Goal: Navigation & Orientation: Find specific page/section

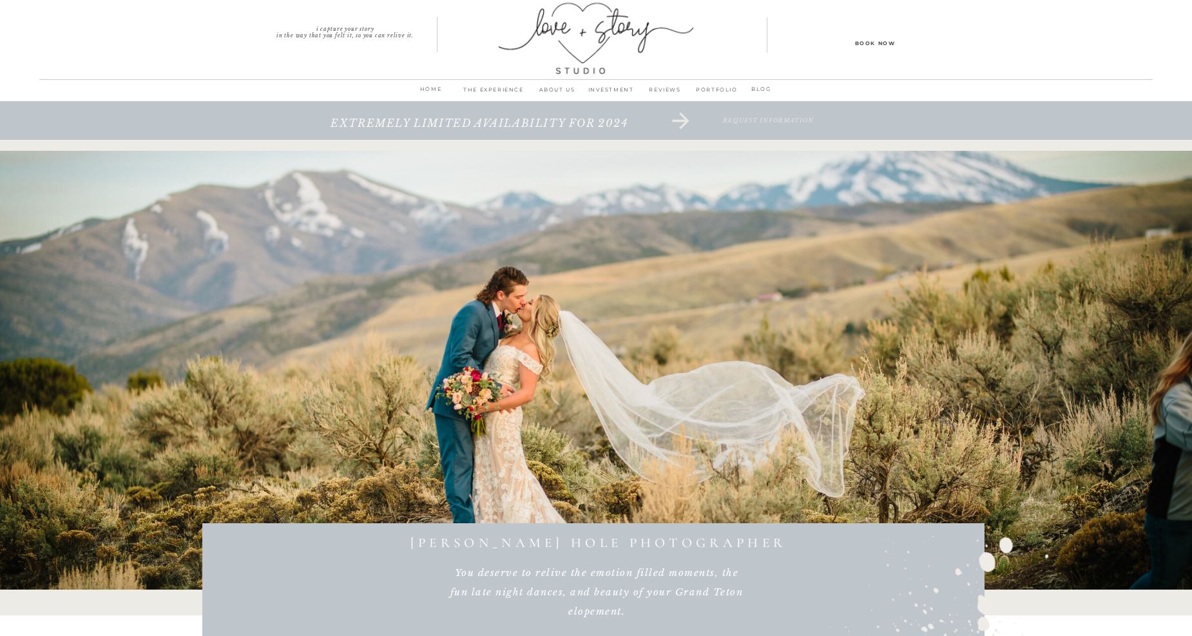
click at [741, 87] on p "PORTFOLIO" at bounding box center [717, 93] width 50 height 18
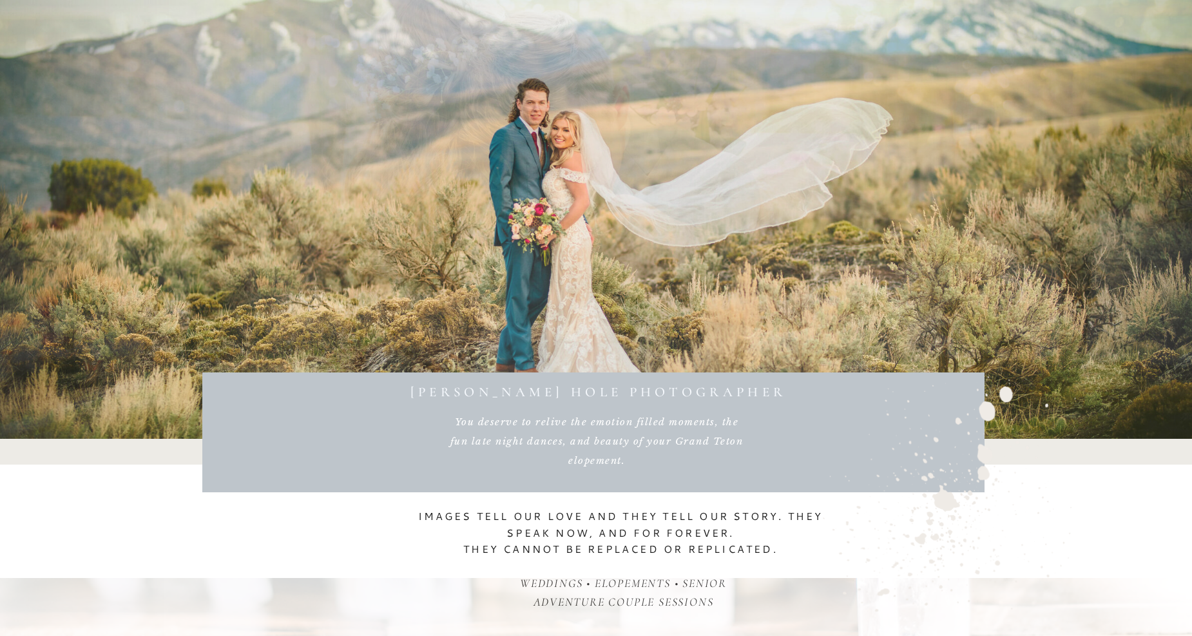
scroll to position [215, 0]
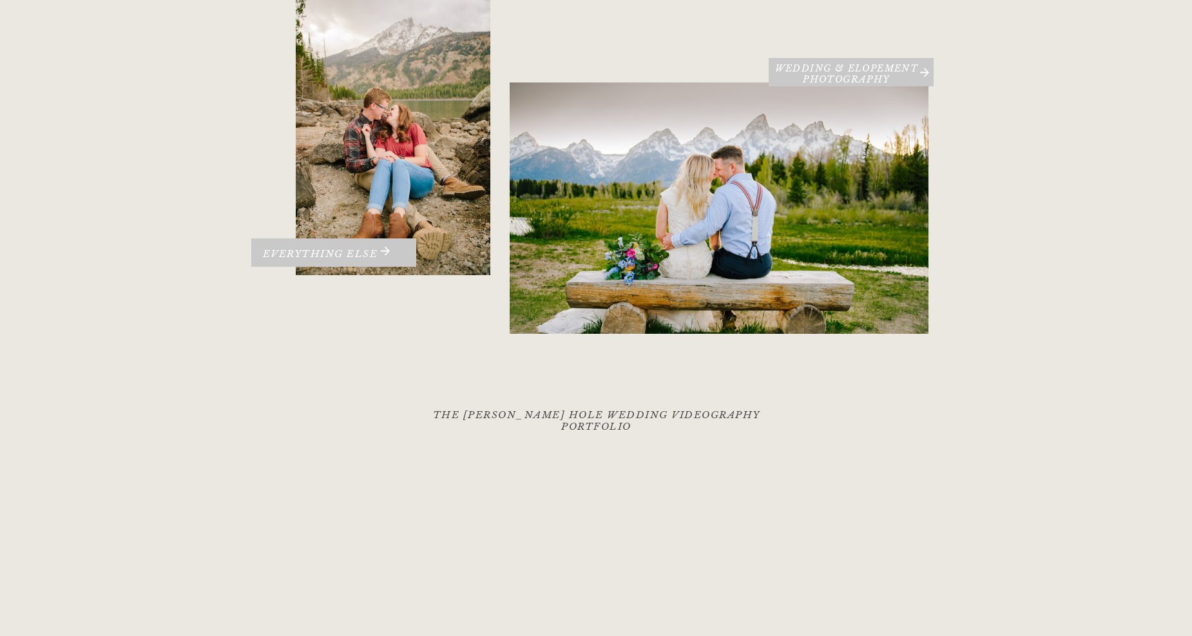
scroll to position [286, 0]
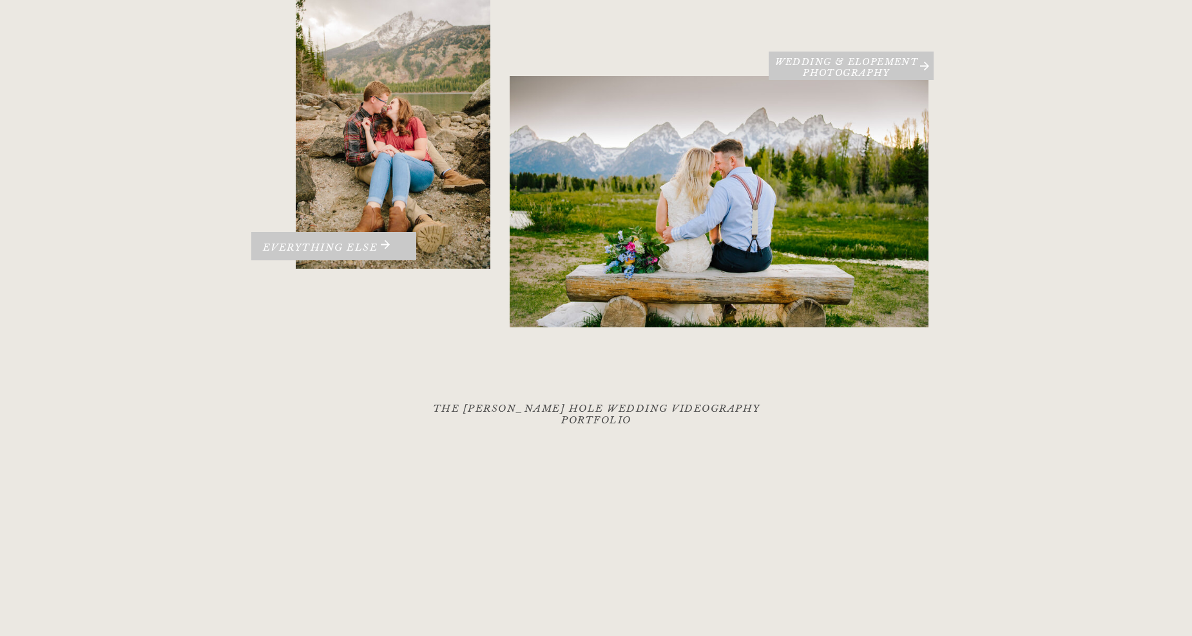
click at [842, 88] on div at bounding box center [719, 201] width 419 height 251
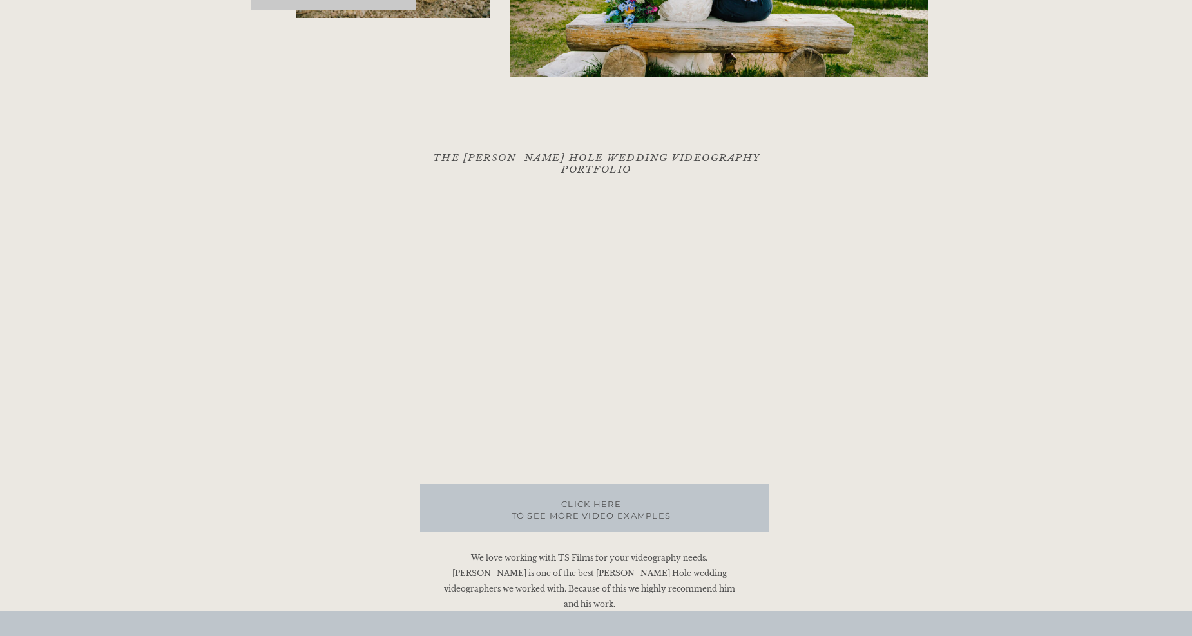
scroll to position [644, 0]
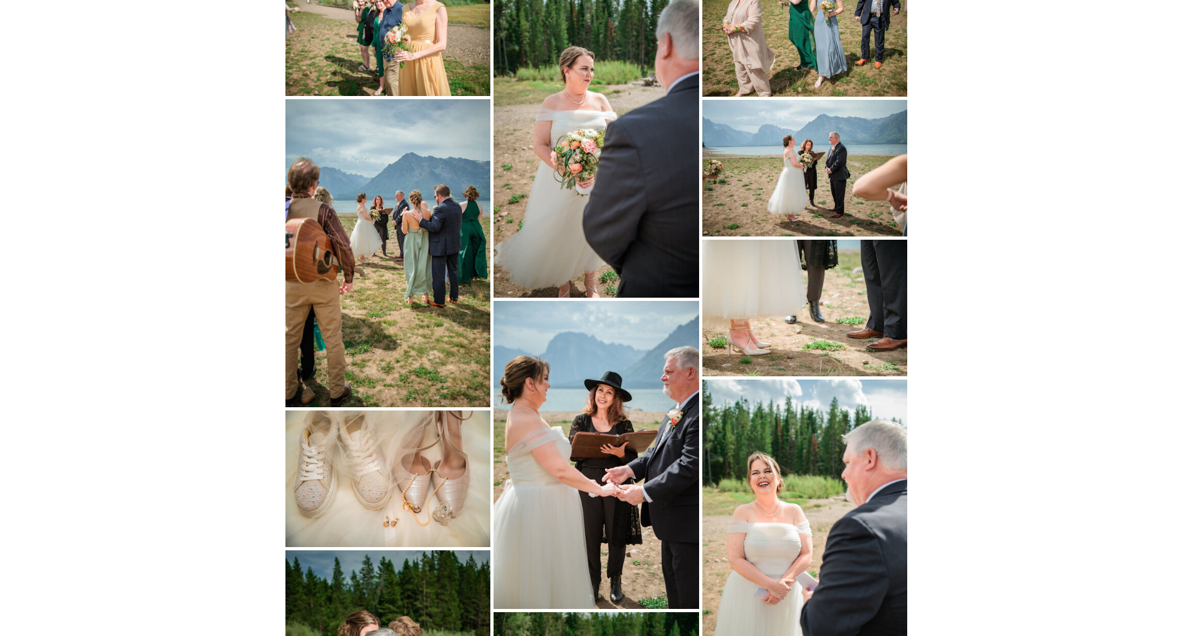
scroll to position [3865, 0]
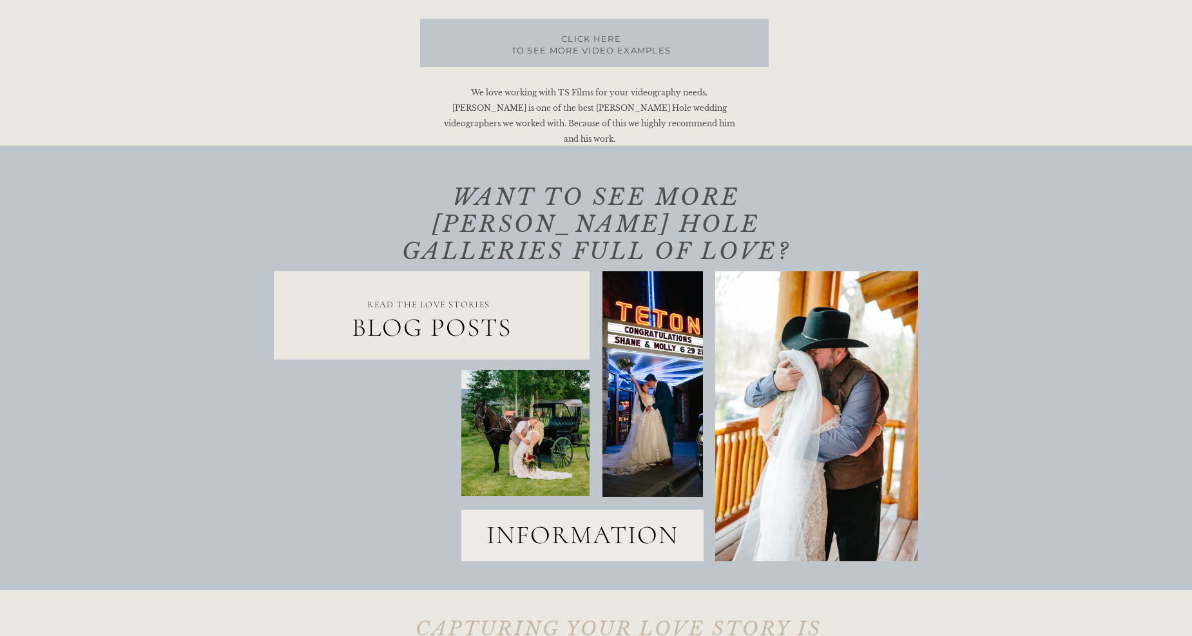
scroll to position [1073, 0]
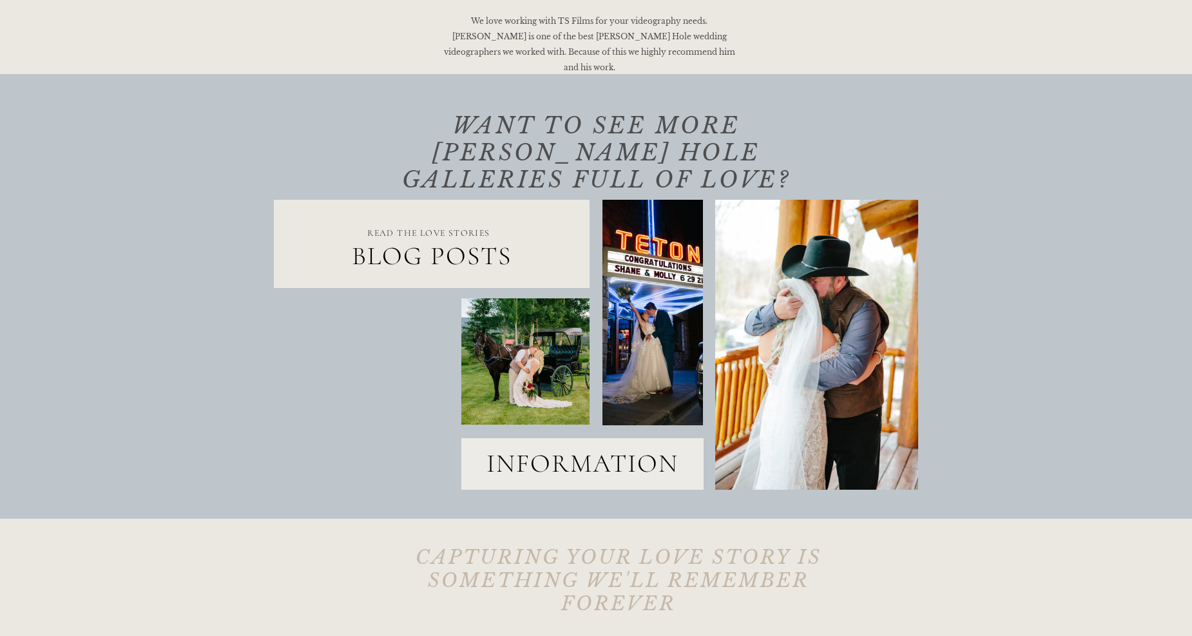
click at [453, 253] on h2 "blog posts" at bounding box center [432, 255] width 316 height 31
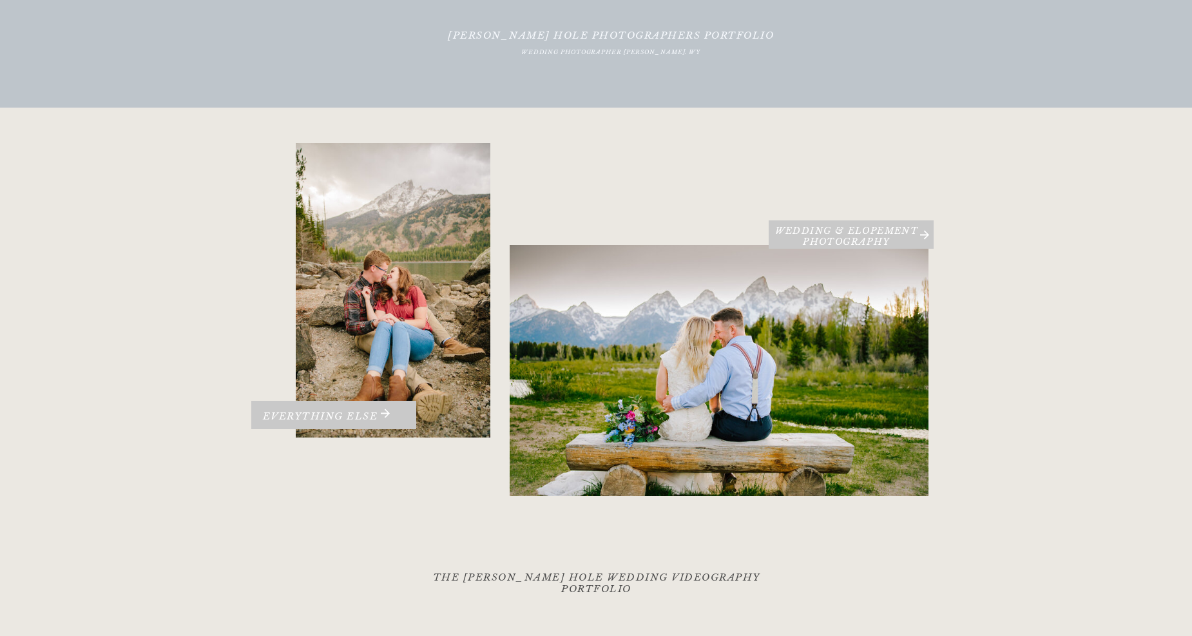
scroll to position [0, 0]
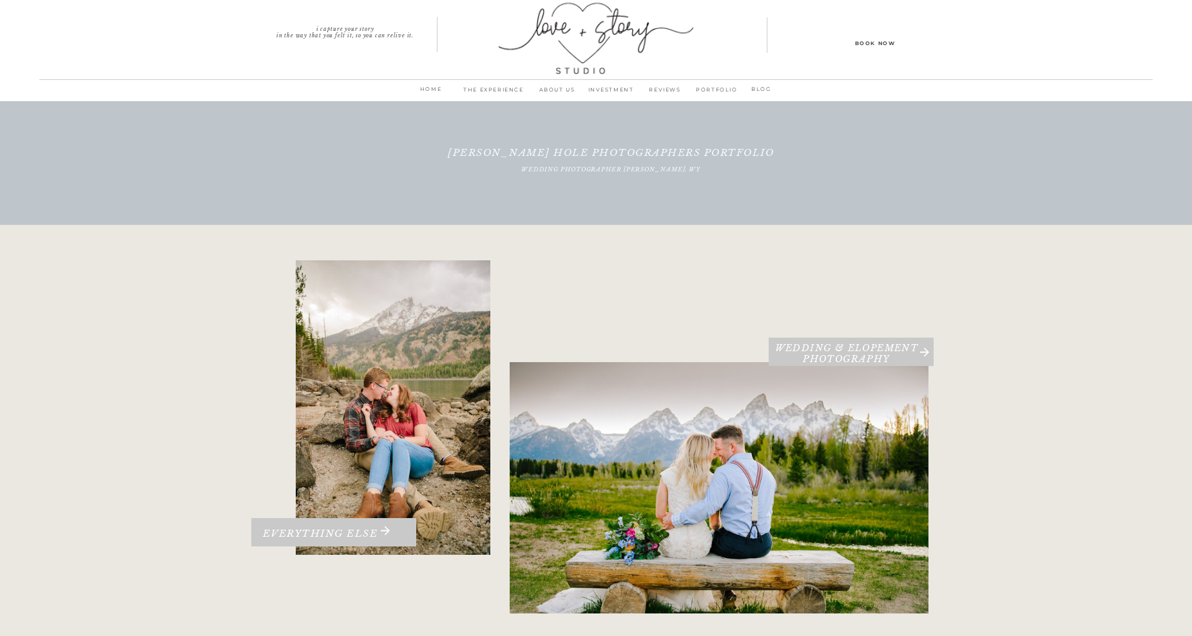
click at [703, 91] on p "PORTFOLIO" at bounding box center [717, 93] width 50 height 18
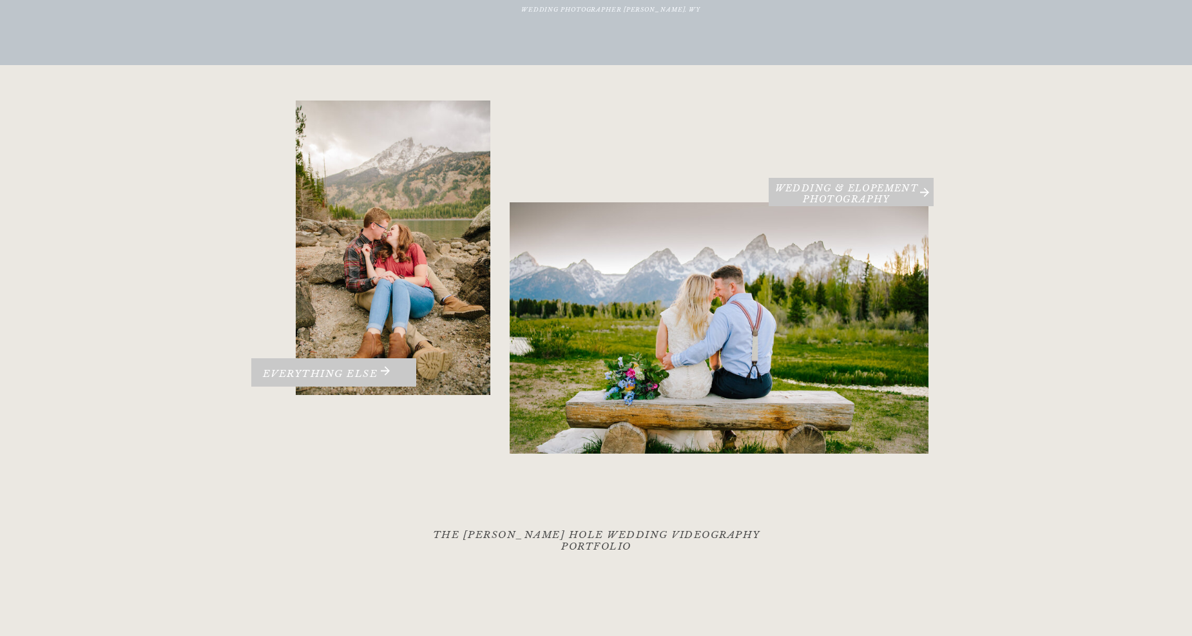
scroll to position [286, 0]
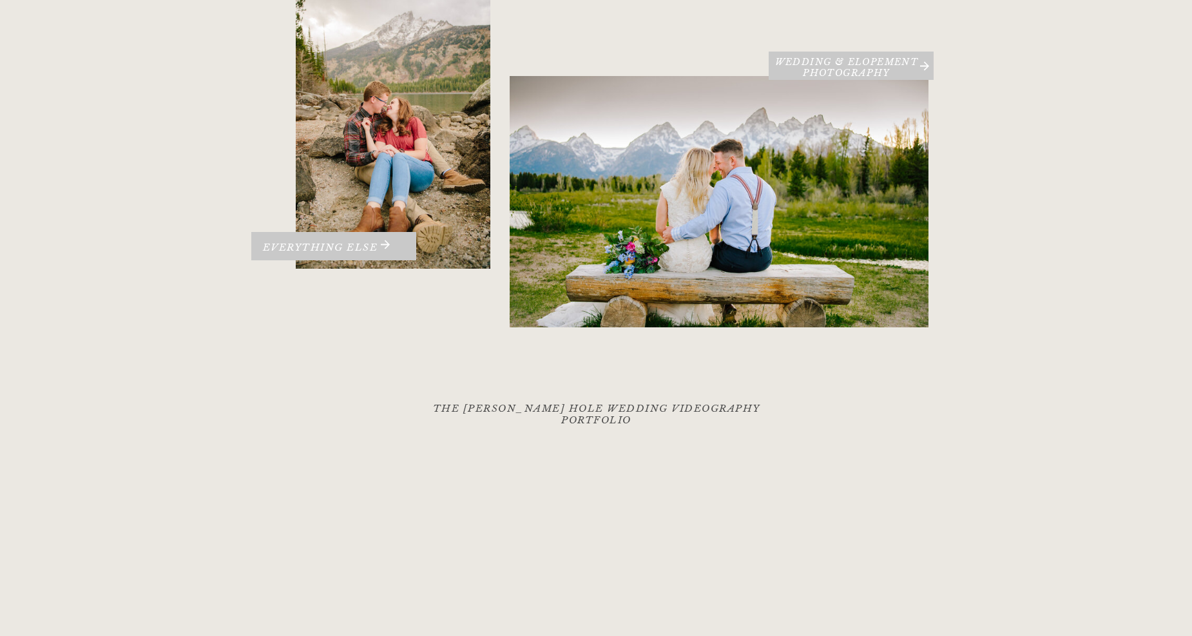
click at [745, 171] on div at bounding box center [719, 201] width 419 height 251
